Goal: Information Seeking & Learning: Check status

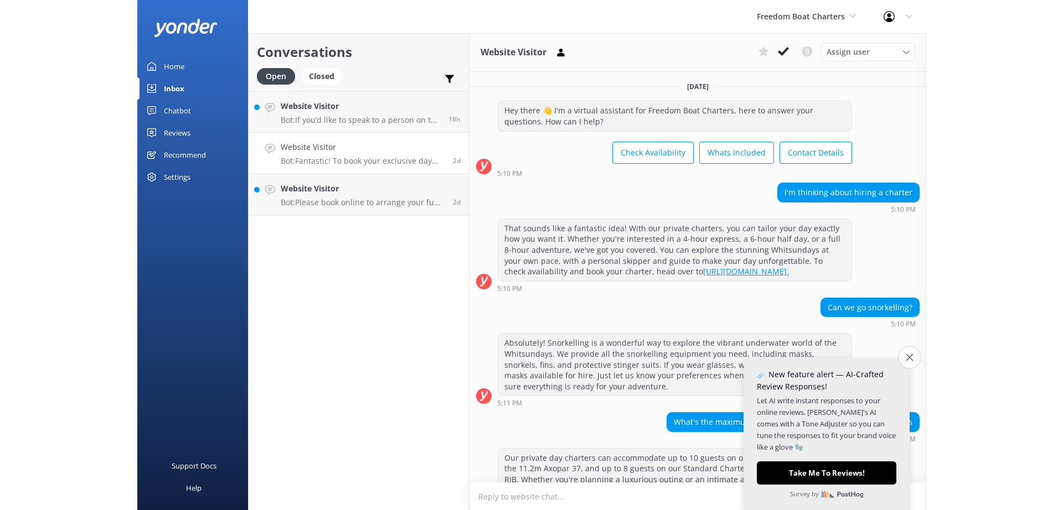
scroll to position [810, 0]
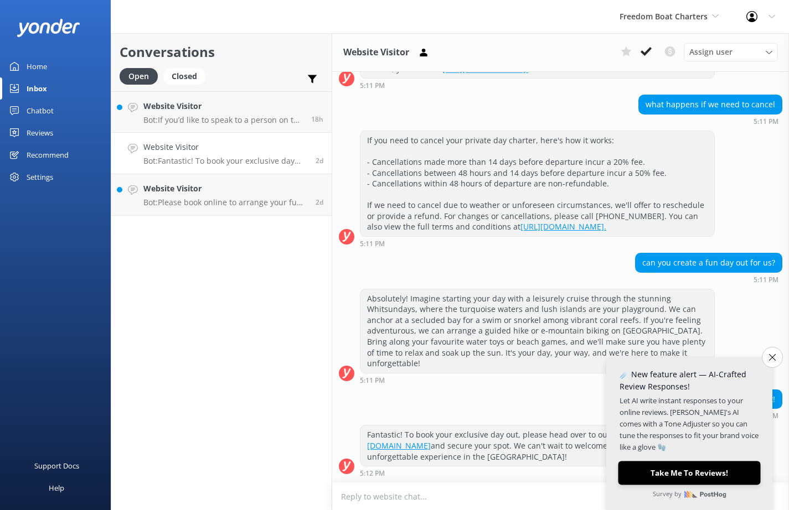
click at [691, 474] on button "Take Me To Reviews!" at bounding box center [689, 474] width 142 height 24
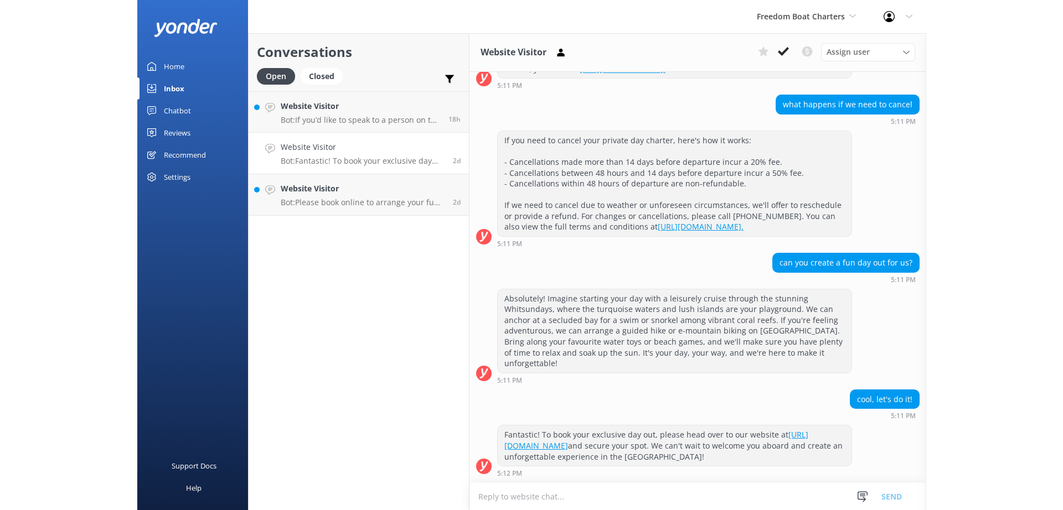
scroll to position [615, 0]
